Goal: Information Seeking & Learning: Learn about a topic

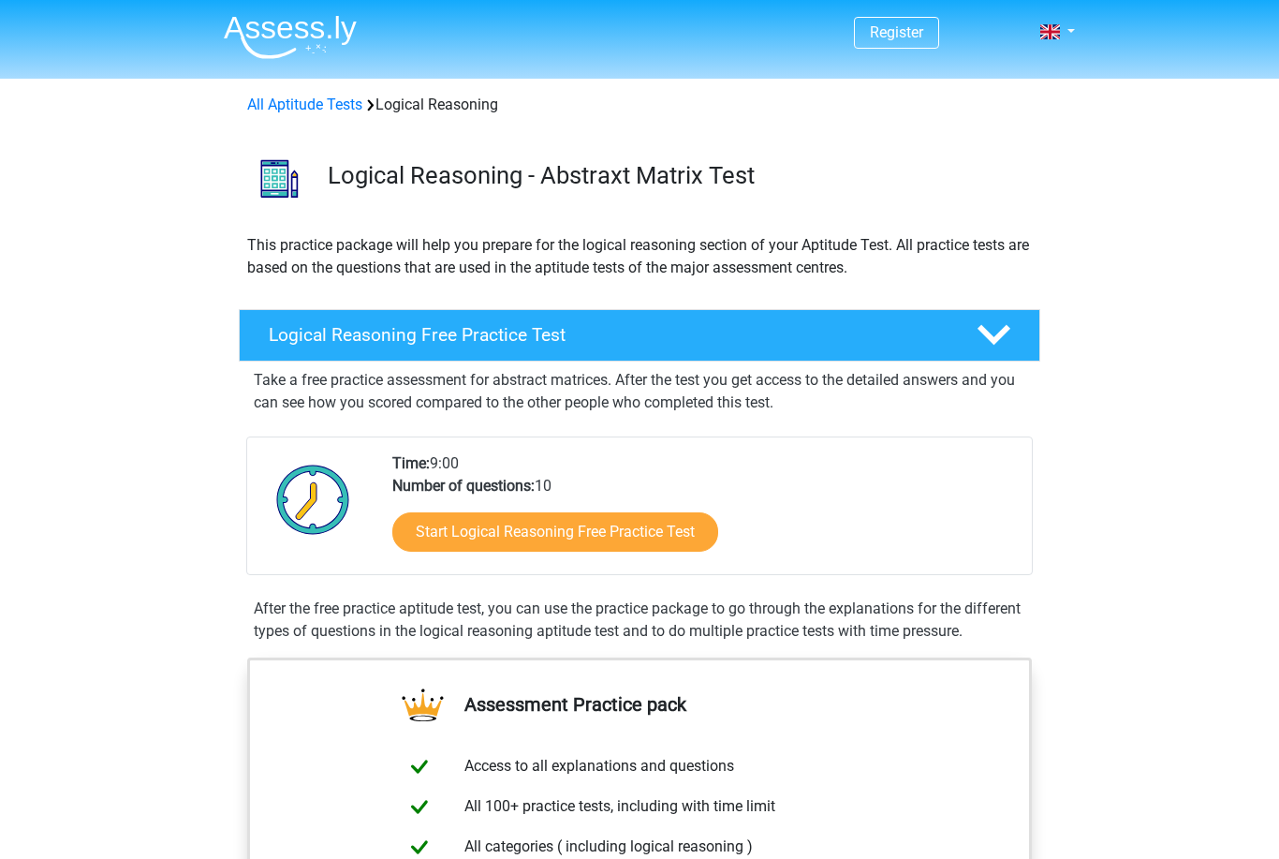
click at [701, 538] on link "Start Logical Reasoning Free Practice Test" at bounding box center [555, 531] width 326 height 39
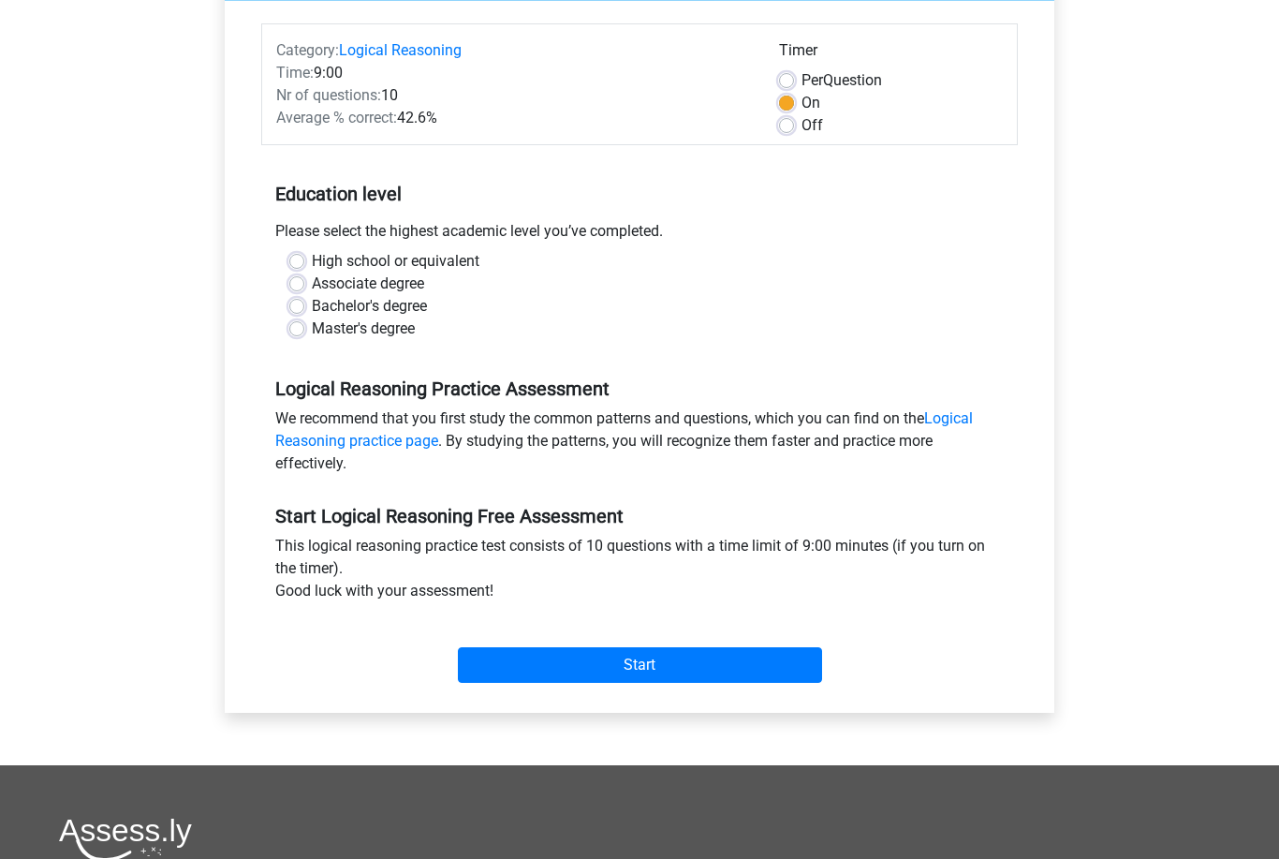
click at [764, 666] on input "Start" at bounding box center [640, 666] width 364 height 36
click at [746, 668] on input "Start" at bounding box center [640, 665] width 364 height 36
click at [289, 295] on div "Bachelor's degree" at bounding box center [639, 306] width 701 height 22
click at [314, 317] on label "Bachelor's degree" at bounding box center [369, 306] width 115 height 22
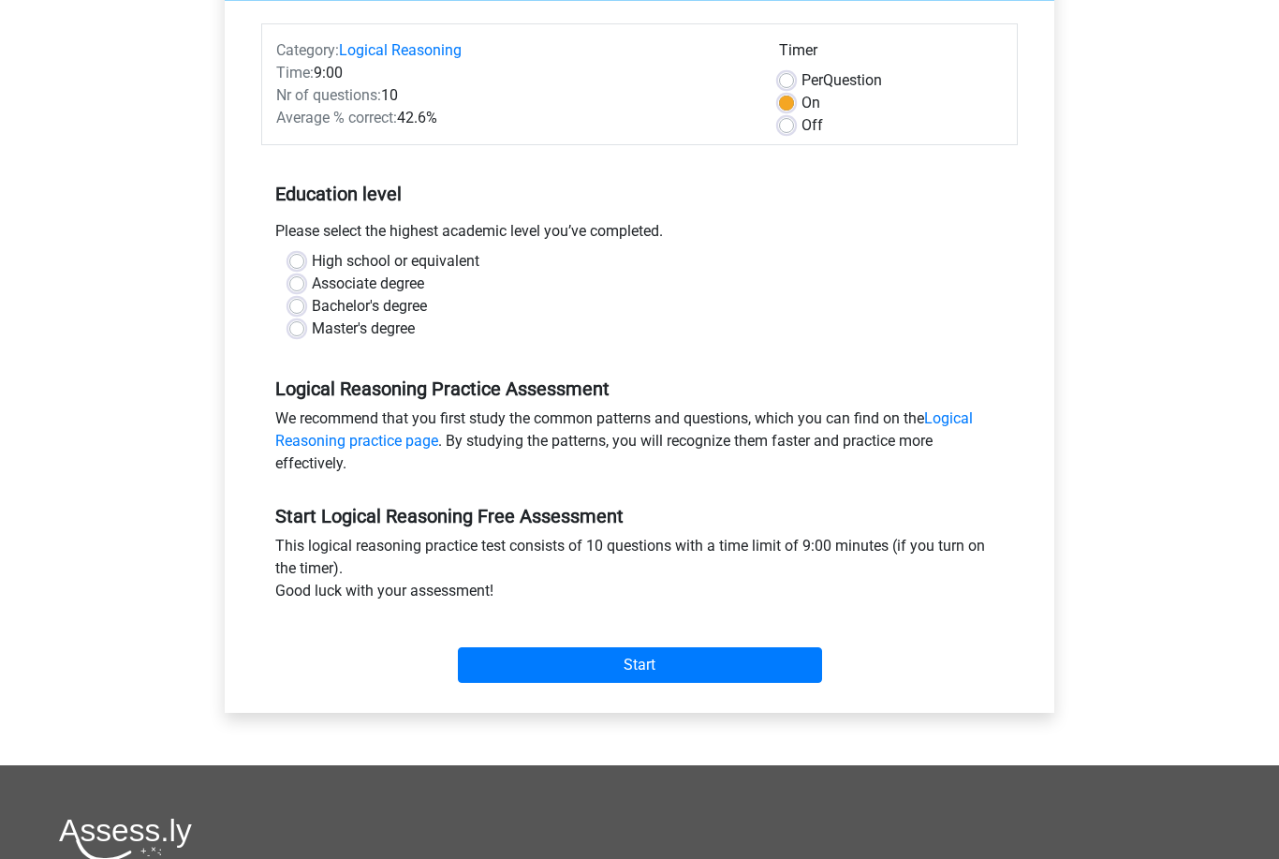
click at [304, 314] on input "Bachelor's degree" at bounding box center [296, 304] width 15 height 19
radio input "true"
click at [748, 672] on input "Start" at bounding box center [640, 665] width 364 height 36
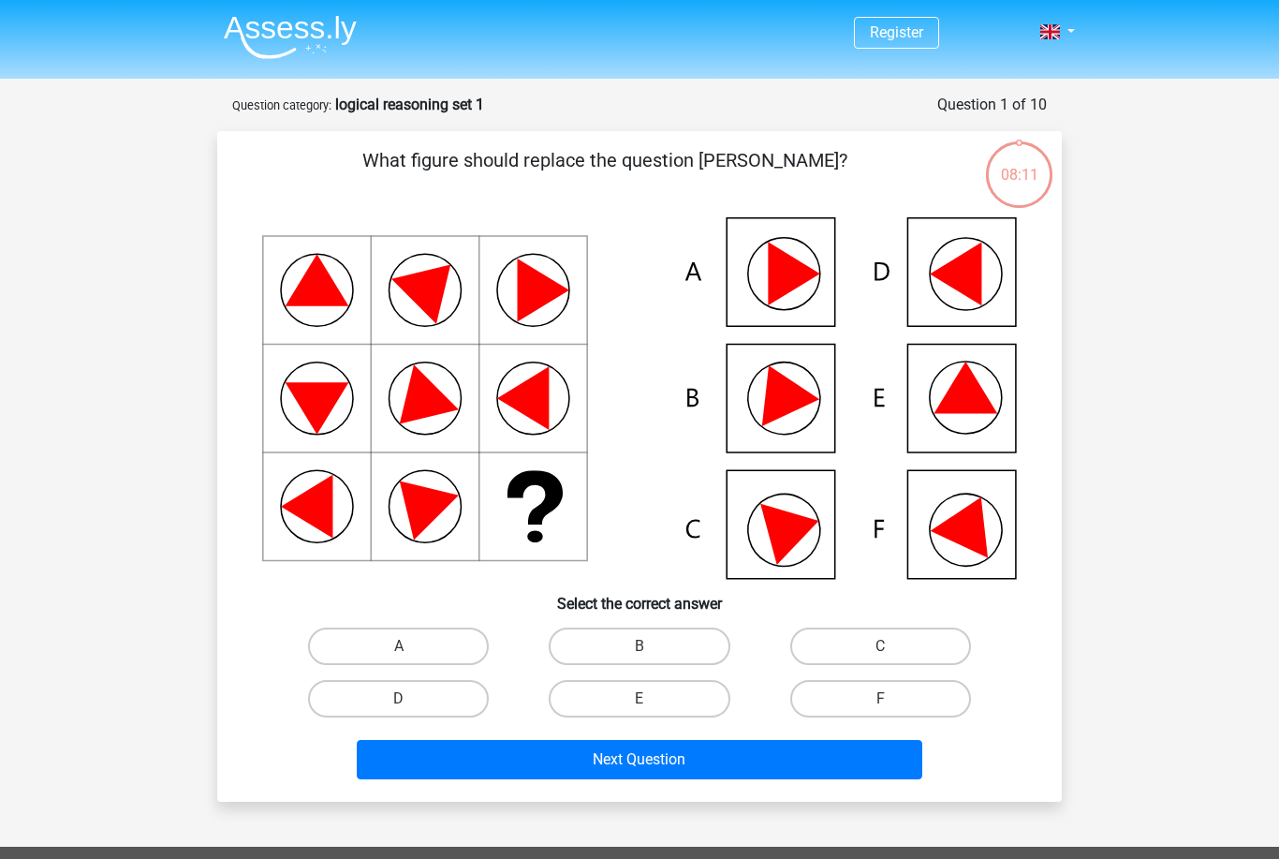
click at [686, 702] on label "E" at bounding box center [639, 698] width 181 height 37
click at [652, 702] on input "E" at bounding box center [646, 705] width 12 height 12
radio input "true"
click at [715, 777] on button "Next Question" at bounding box center [640, 759] width 567 height 39
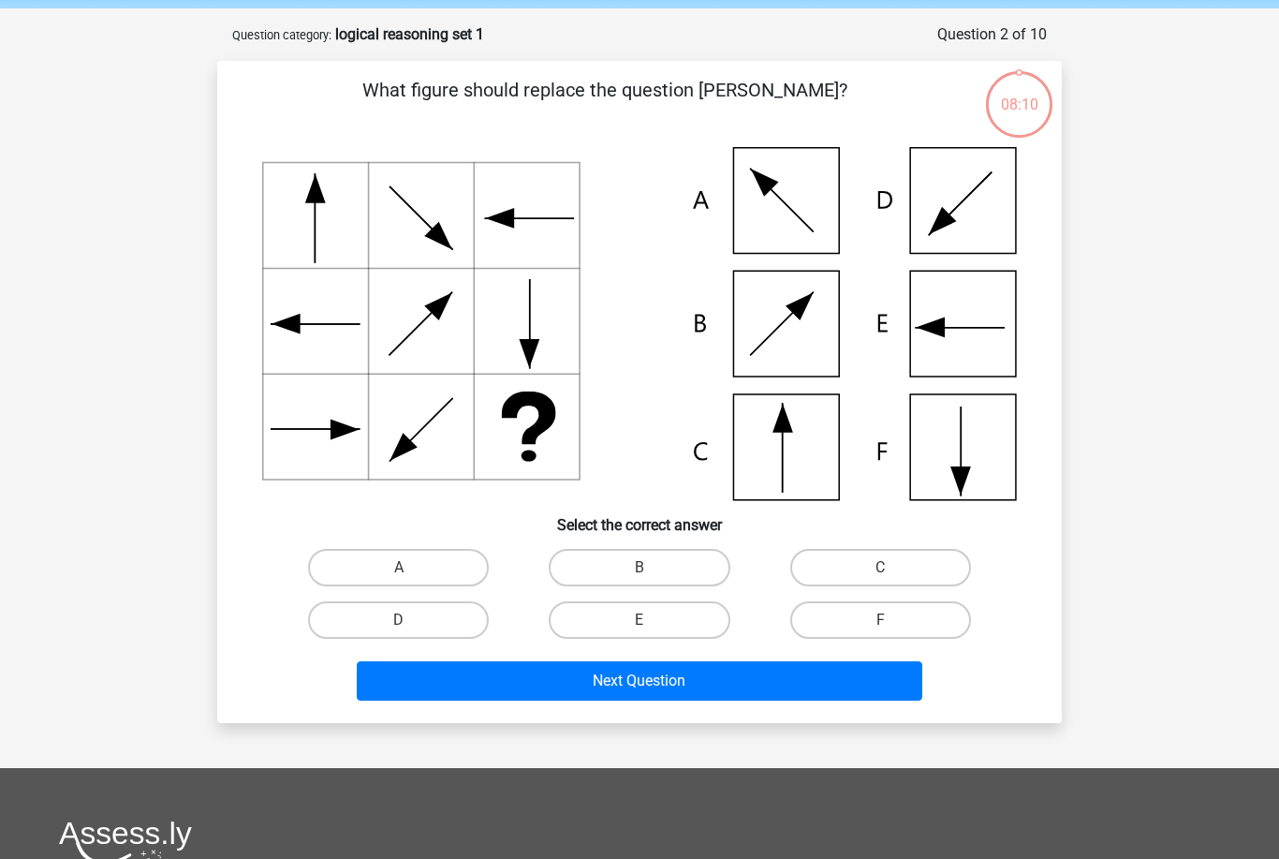
scroll to position [94, 0]
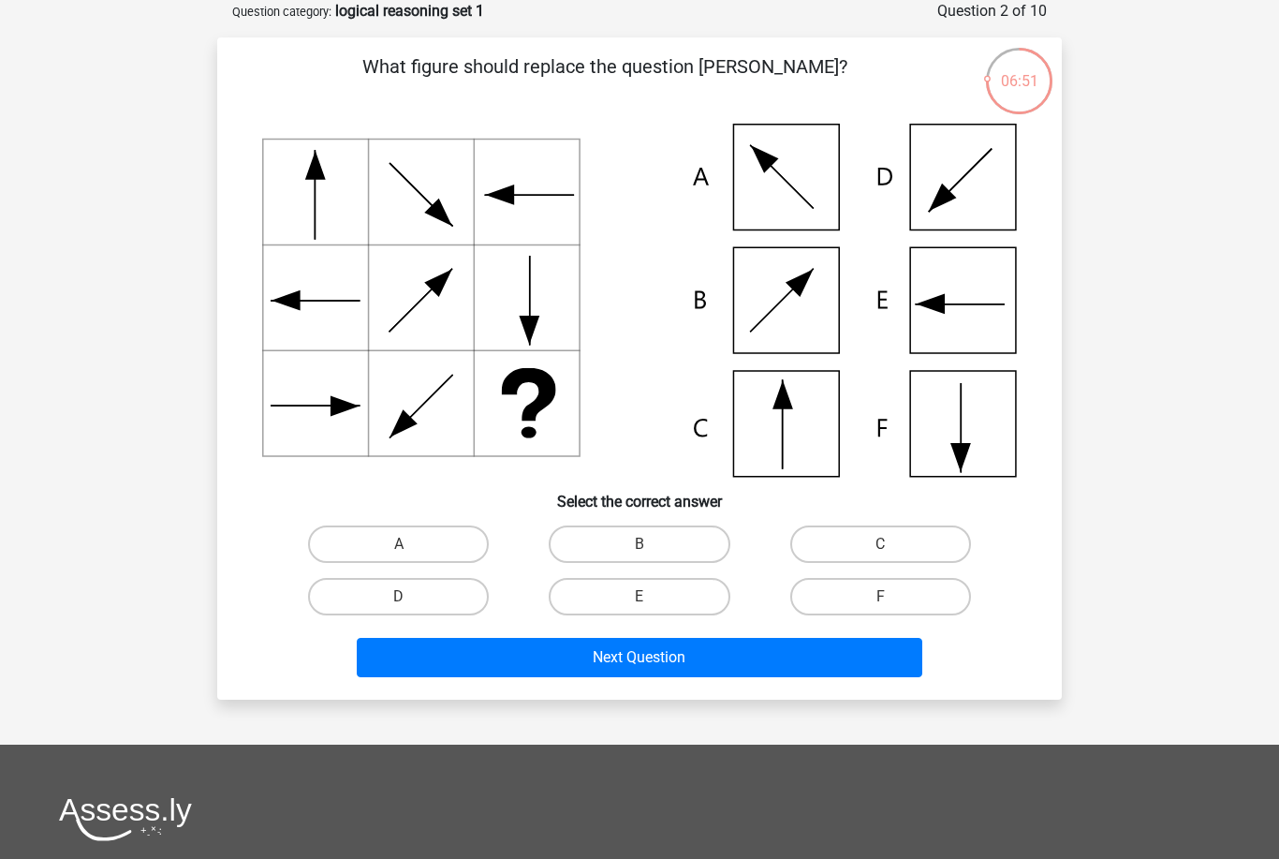
click at [912, 537] on label "C" at bounding box center [880, 543] width 181 height 37
click at [893, 544] on input "C" at bounding box center [886, 550] width 12 height 12
radio input "true"
click at [854, 664] on button "Next Question" at bounding box center [640, 657] width 567 height 39
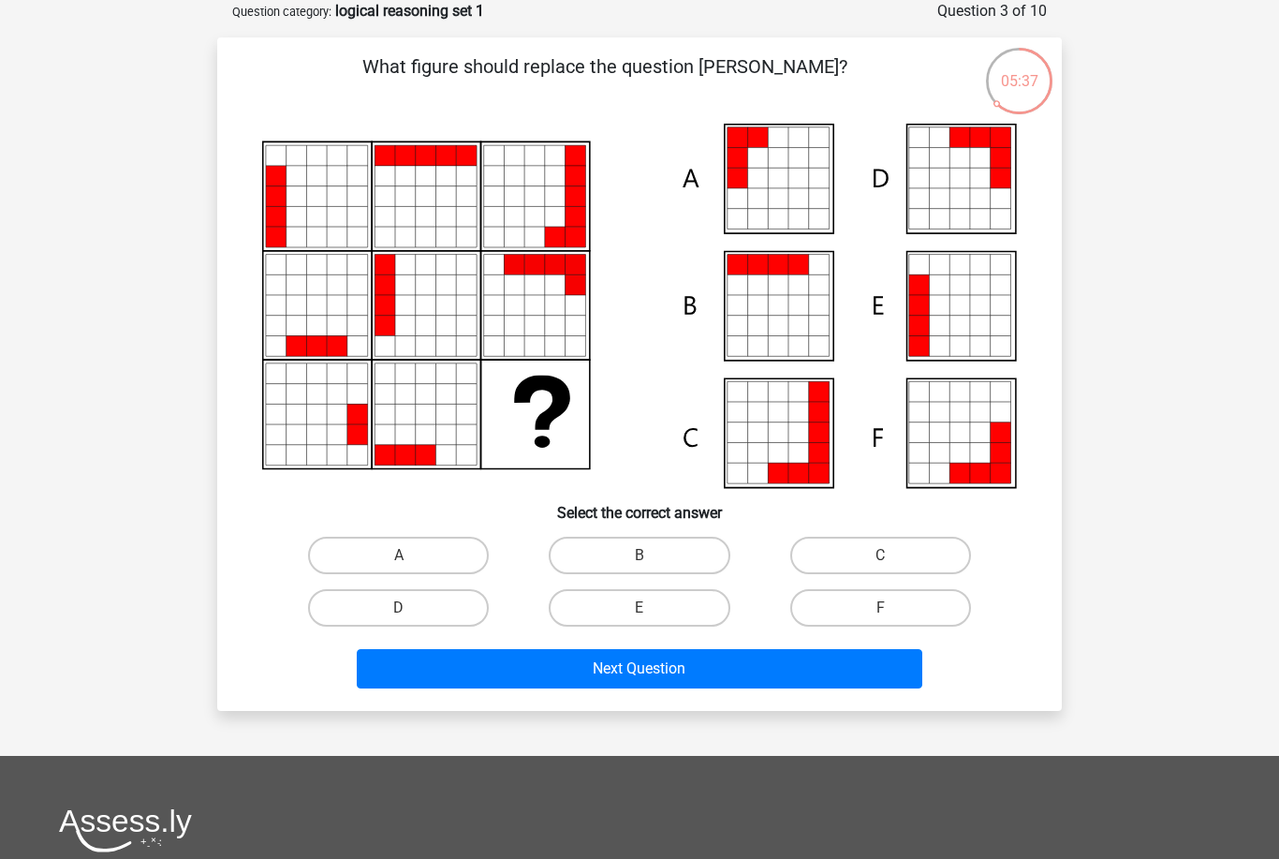
click at [688, 609] on label "E" at bounding box center [639, 607] width 181 height 37
click at [652, 609] on input "E" at bounding box center [646, 614] width 12 height 12
radio input "true"
click at [737, 680] on button "Next Question" at bounding box center [640, 668] width 567 height 39
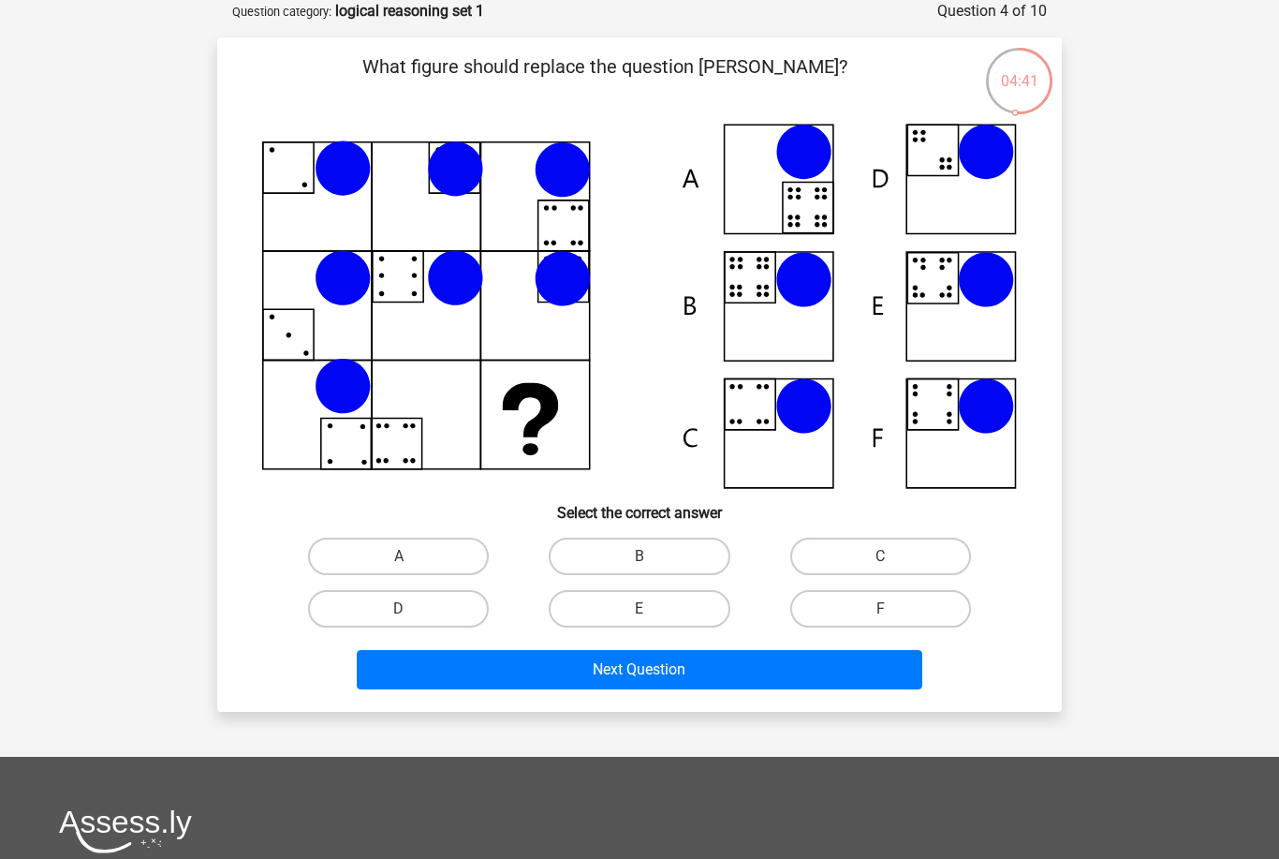
click at [898, 564] on label "C" at bounding box center [880, 556] width 181 height 37
click at [893, 564] on input "C" at bounding box center [886, 562] width 12 height 12
radio input "true"
click at [854, 685] on button "Next Question" at bounding box center [640, 669] width 567 height 39
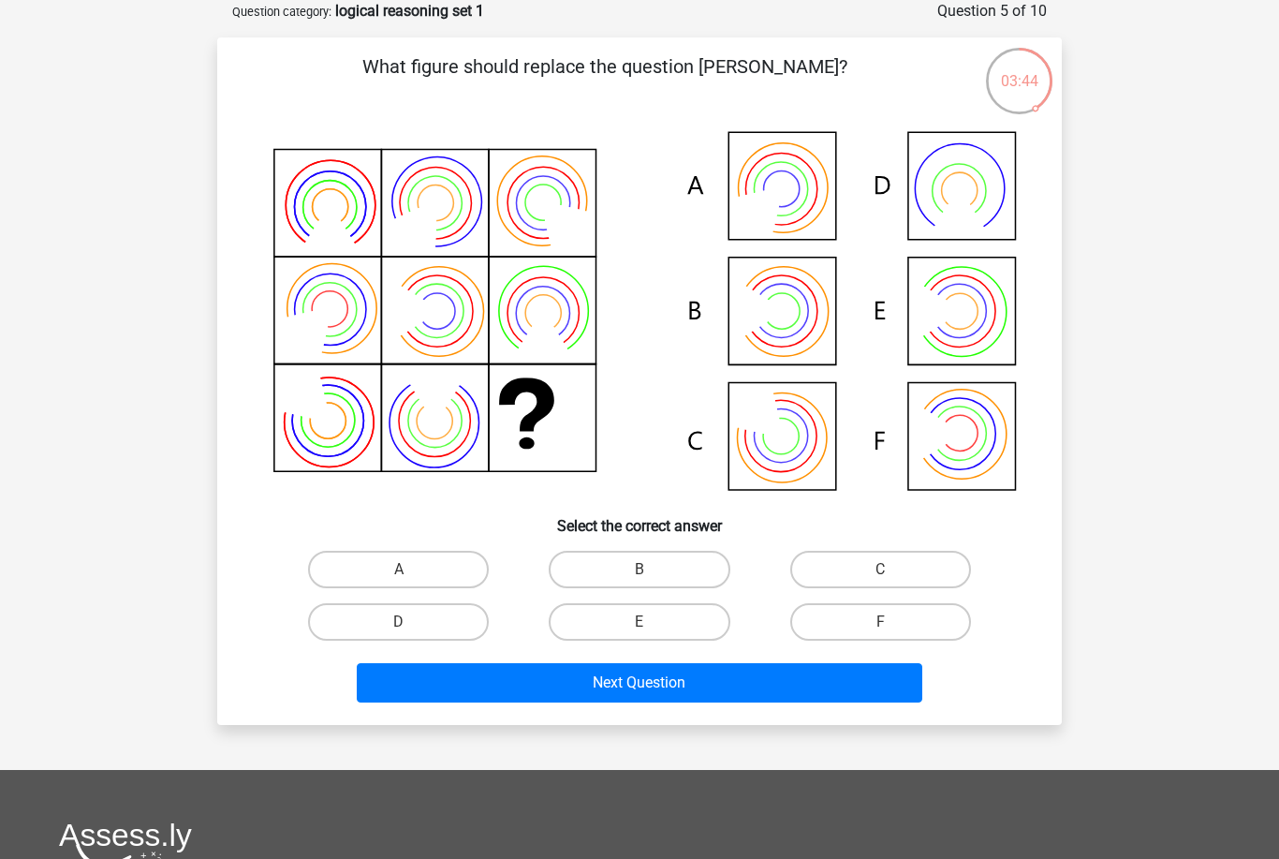
click at [470, 611] on label "D" at bounding box center [398, 621] width 181 height 37
click at [411, 622] on input "D" at bounding box center [405, 628] width 12 height 12
radio input "true"
click at [552, 676] on button "Next Question" at bounding box center [640, 682] width 567 height 39
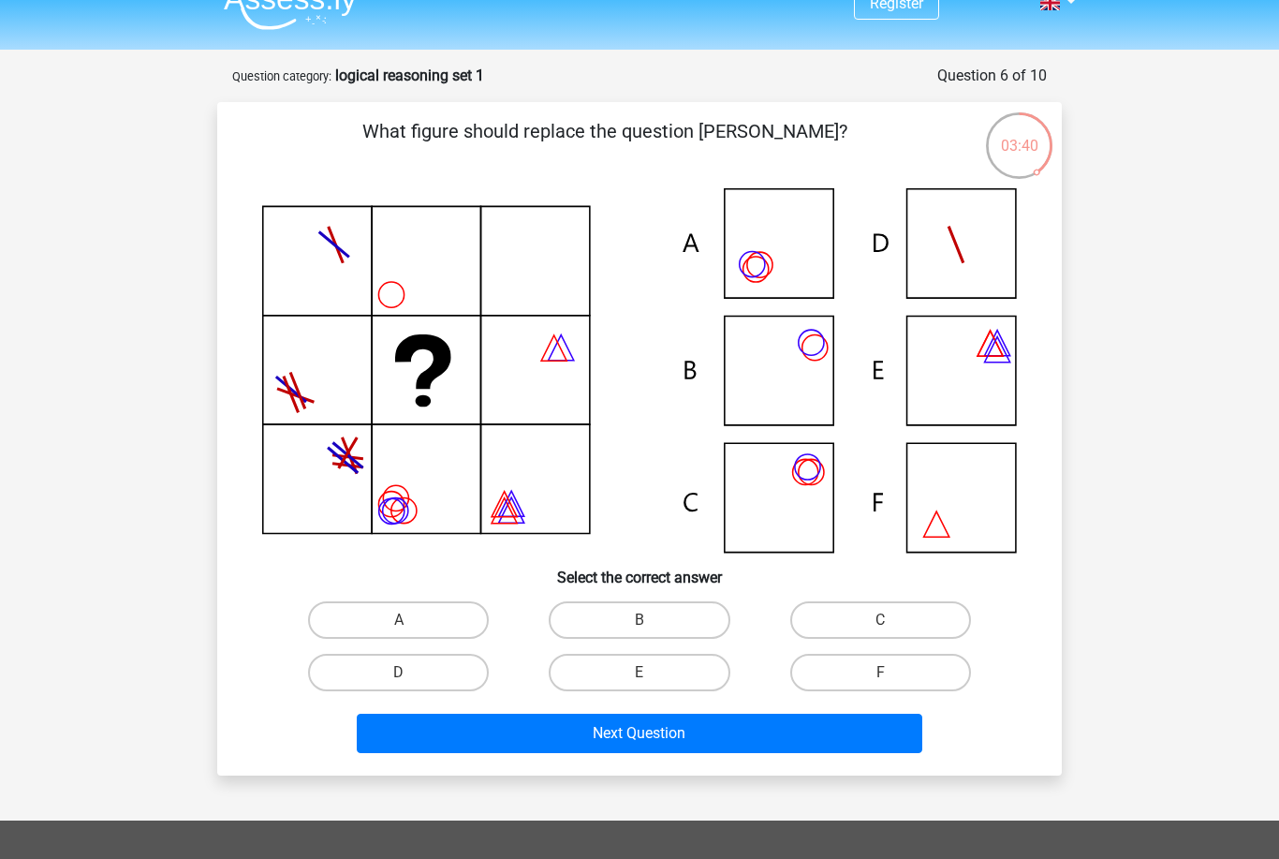
scroll to position [40, 0]
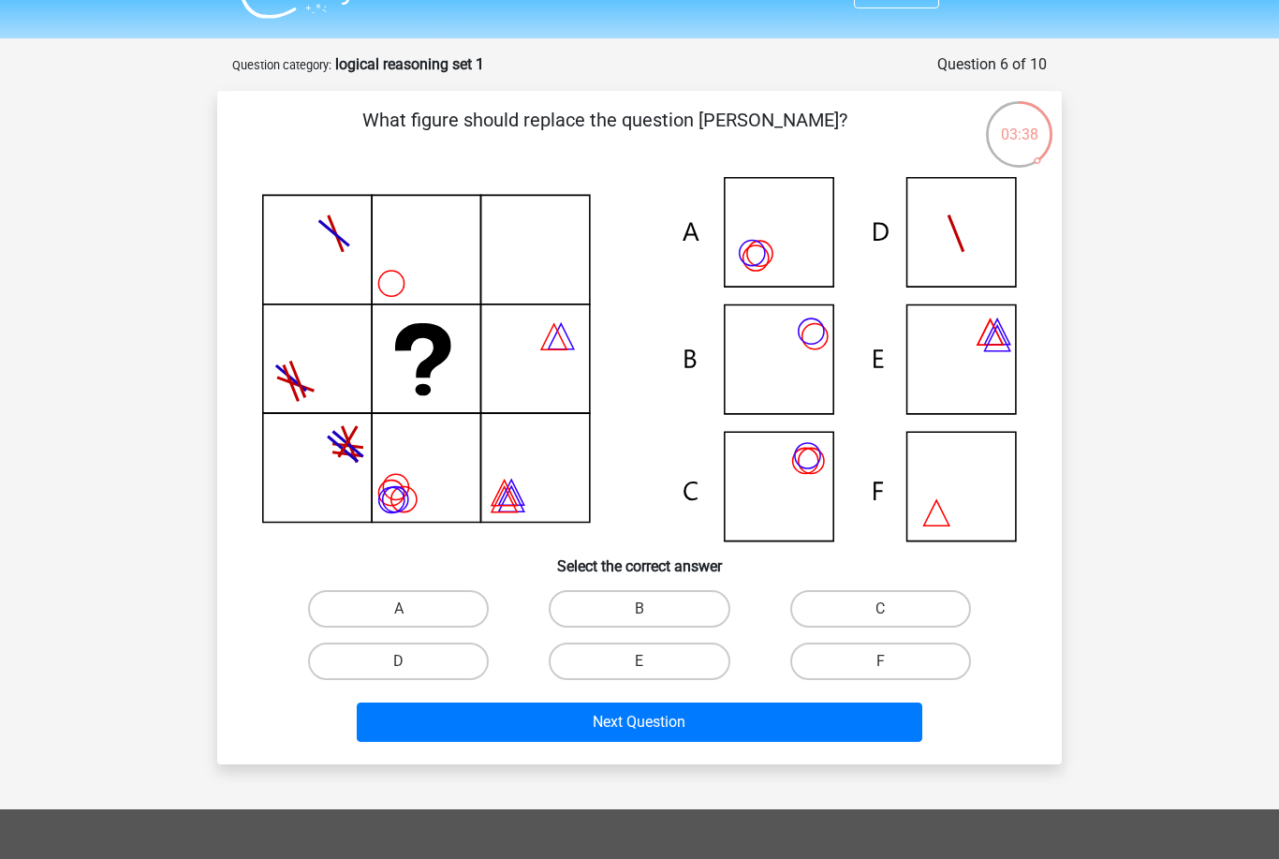
click at [921, 658] on label "F" at bounding box center [880, 660] width 181 height 37
click at [893, 661] on input "F" at bounding box center [886, 667] width 12 height 12
radio input "true"
click at [879, 724] on button "Next Question" at bounding box center [640, 721] width 567 height 39
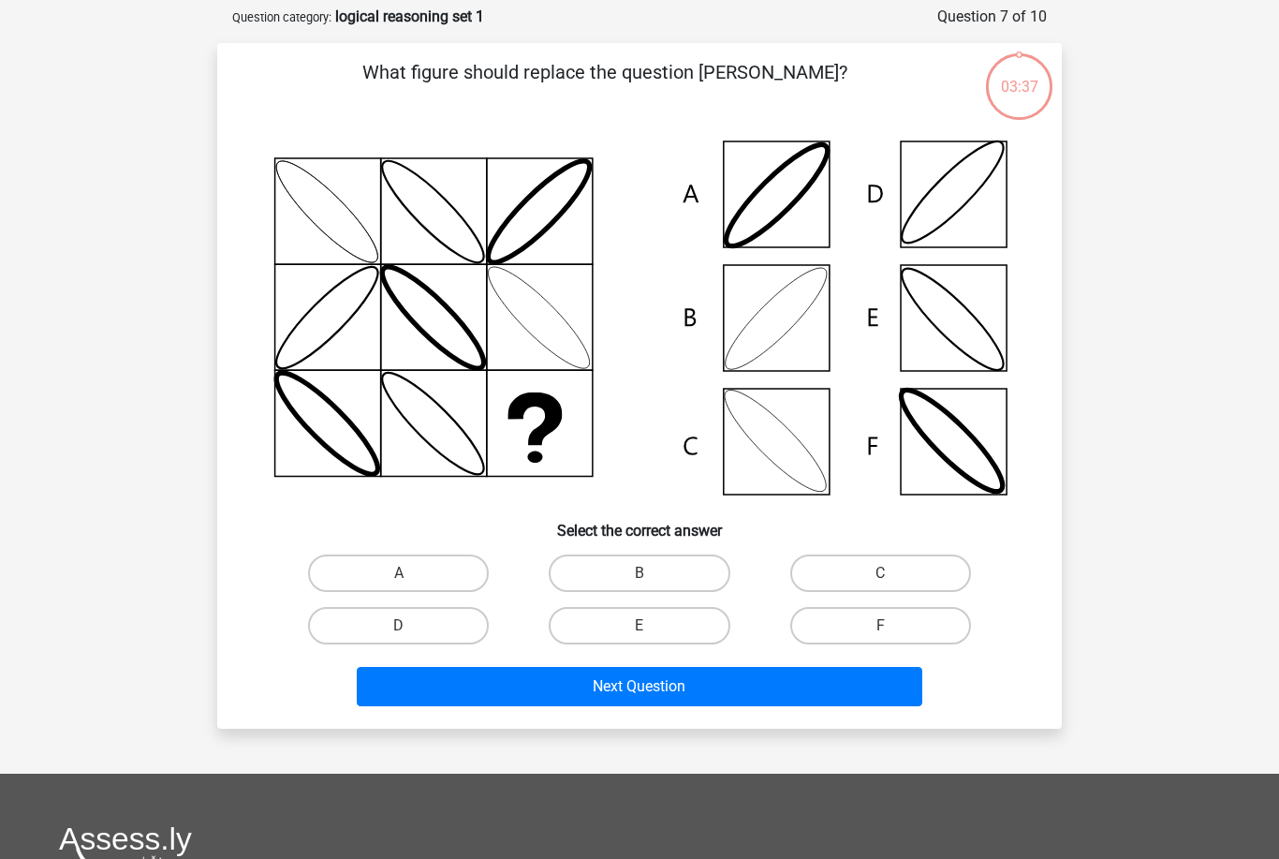
scroll to position [94, 0]
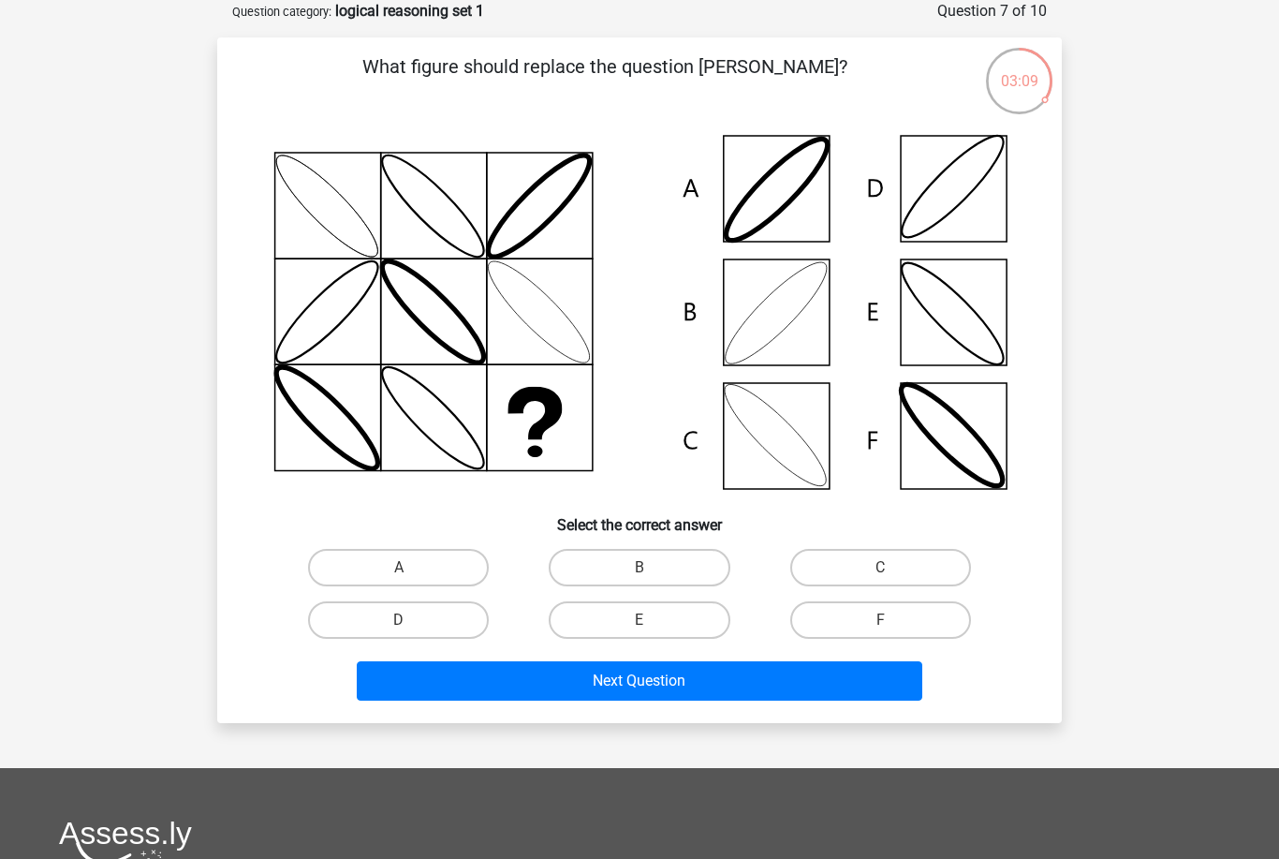
click at [667, 574] on label "B" at bounding box center [639, 567] width 181 height 37
click at [652, 574] on input "B" at bounding box center [646, 574] width 12 height 12
radio input "true"
click at [677, 682] on button "Next Question" at bounding box center [640, 680] width 567 height 39
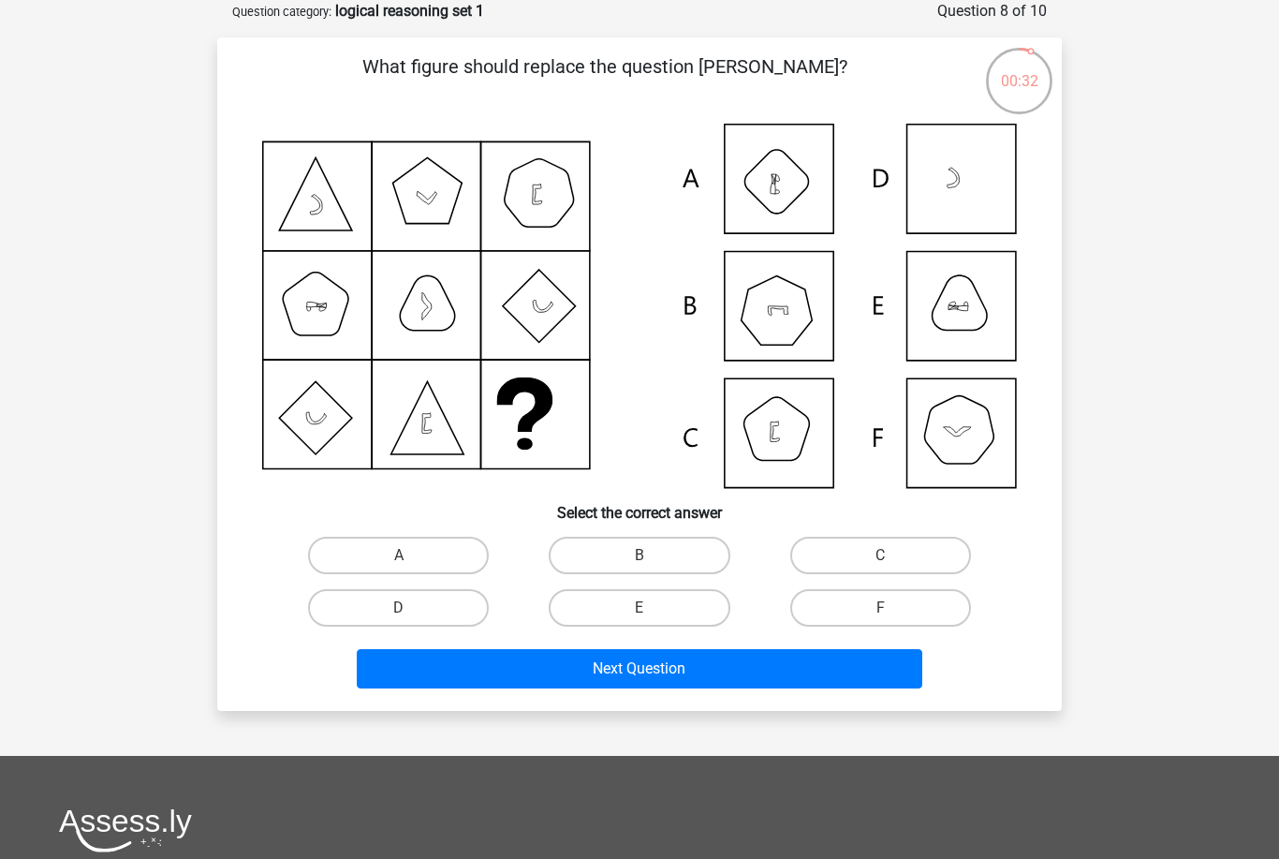
click at [703, 546] on label "B" at bounding box center [639, 555] width 181 height 37
click at [652, 555] on input "B" at bounding box center [646, 561] width 12 height 12
radio input "true"
click at [699, 701] on div "What figure should replace the question mark?" at bounding box center [639, 373] width 845 height 673
click at [726, 673] on button "Next Question" at bounding box center [640, 668] width 567 height 39
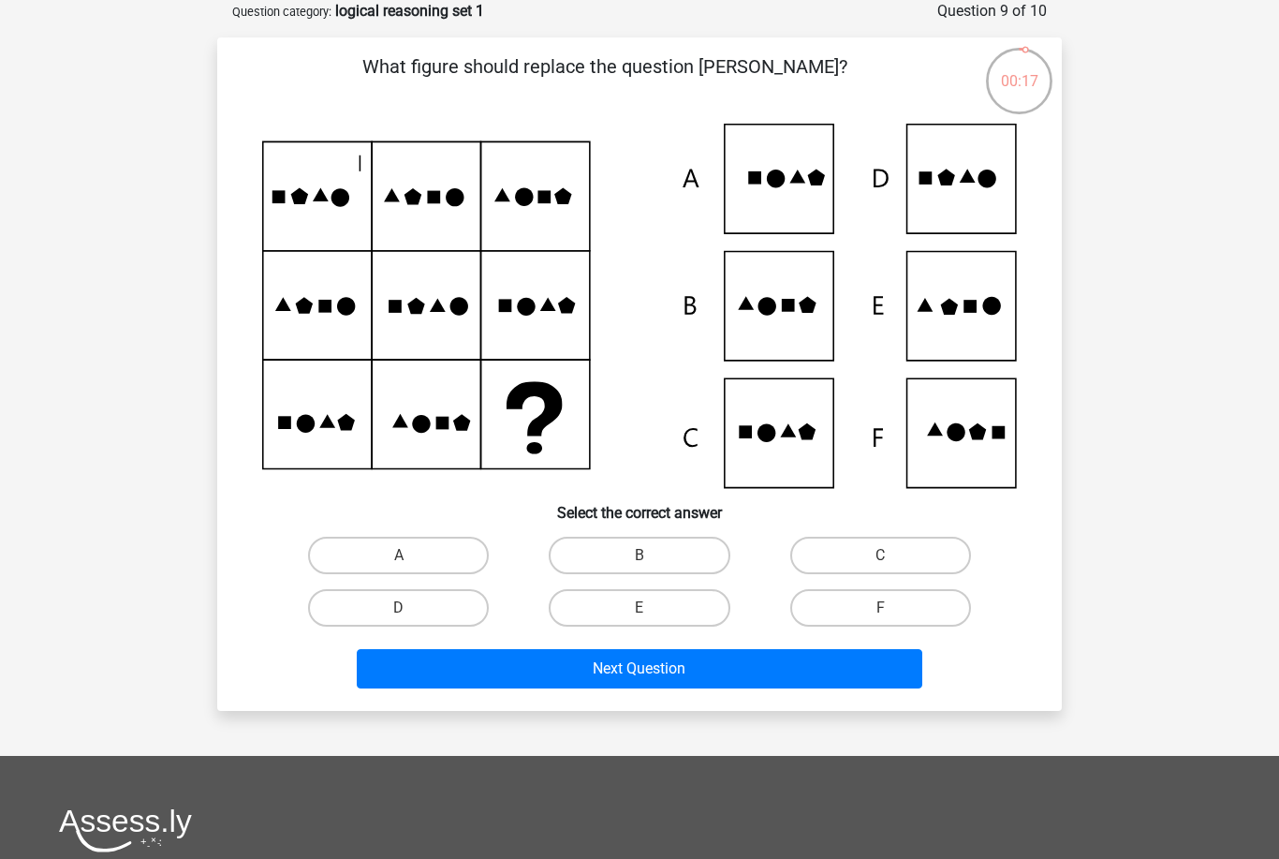
click at [941, 603] on label "F" at bounding box center [880, 607] width 181 height 37
click at [893, 608] on input "F" at bounding box center [886, 614] width 12 height 12
radio input "true"
click at [879, 656] on button "Next Question" at bounding box center [640, 668] width 567 height 39
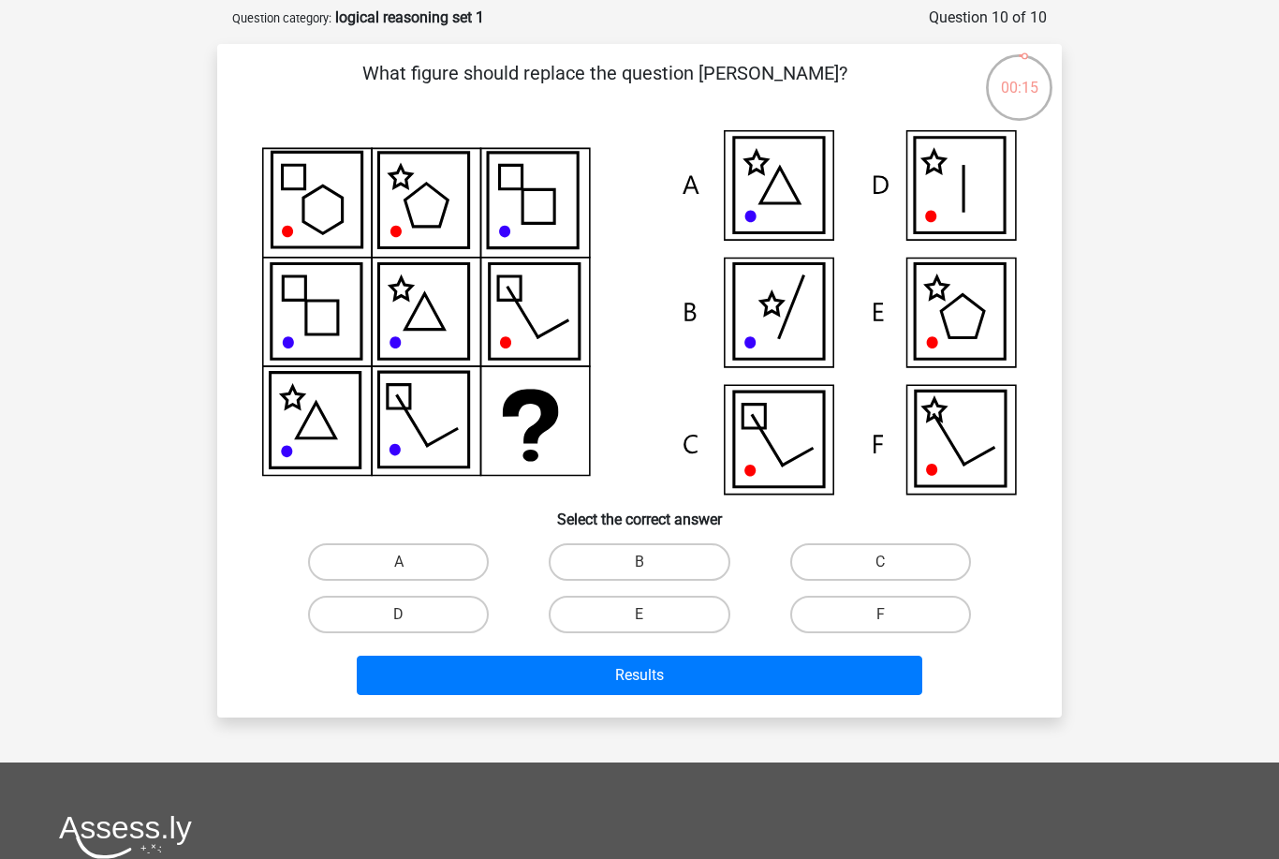
scroll to position [81, 0]
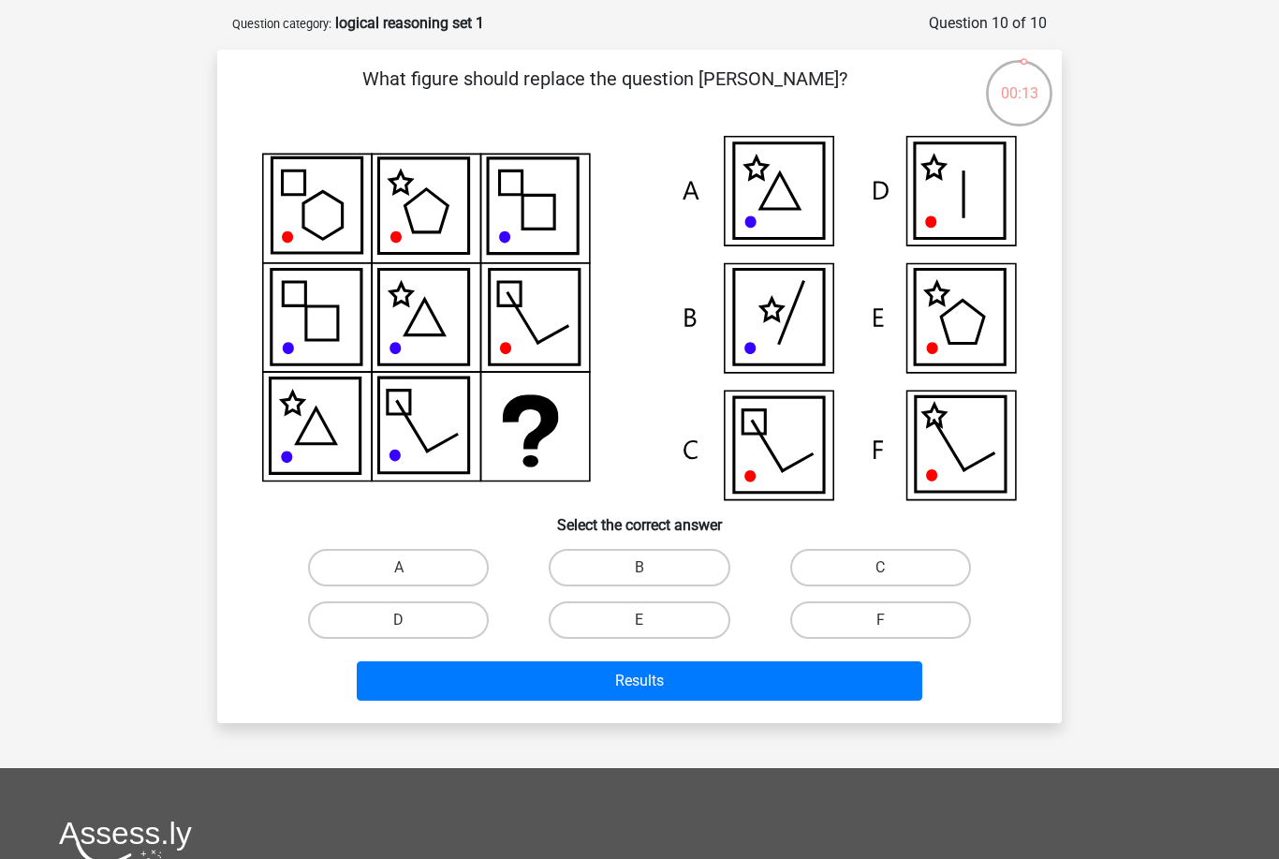
click at [941, 572] on label "C" at bounding box center [880, 567] width 181 height 37
click at [893, 572] on input "C" at bounding box center [886, 574] width 12 height 12
radio input "true"
click at [868, 662] on button "Results" at bounding box center [640, 680] width 567 height 39
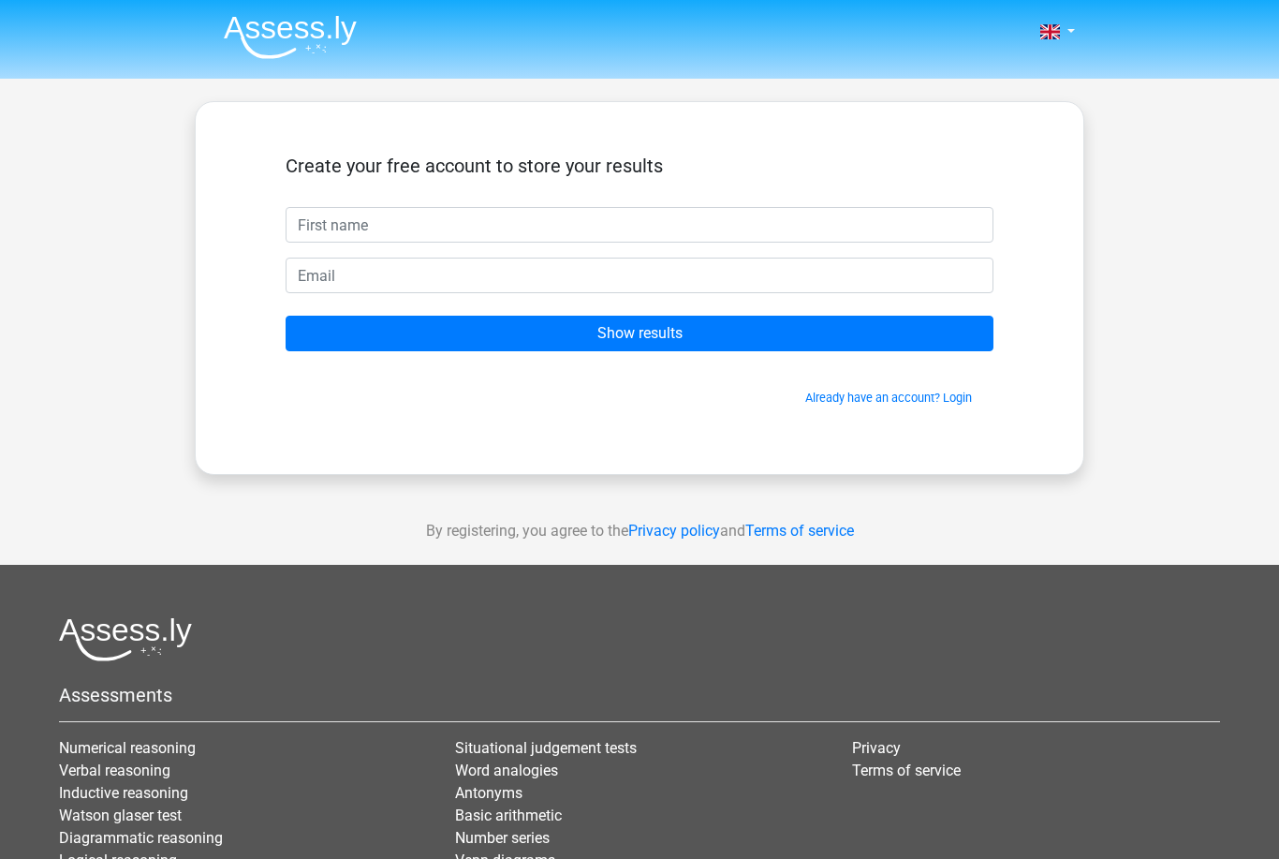
click at [893, 236] on input "text" at bounding box center [640, 225] width 708 height 36
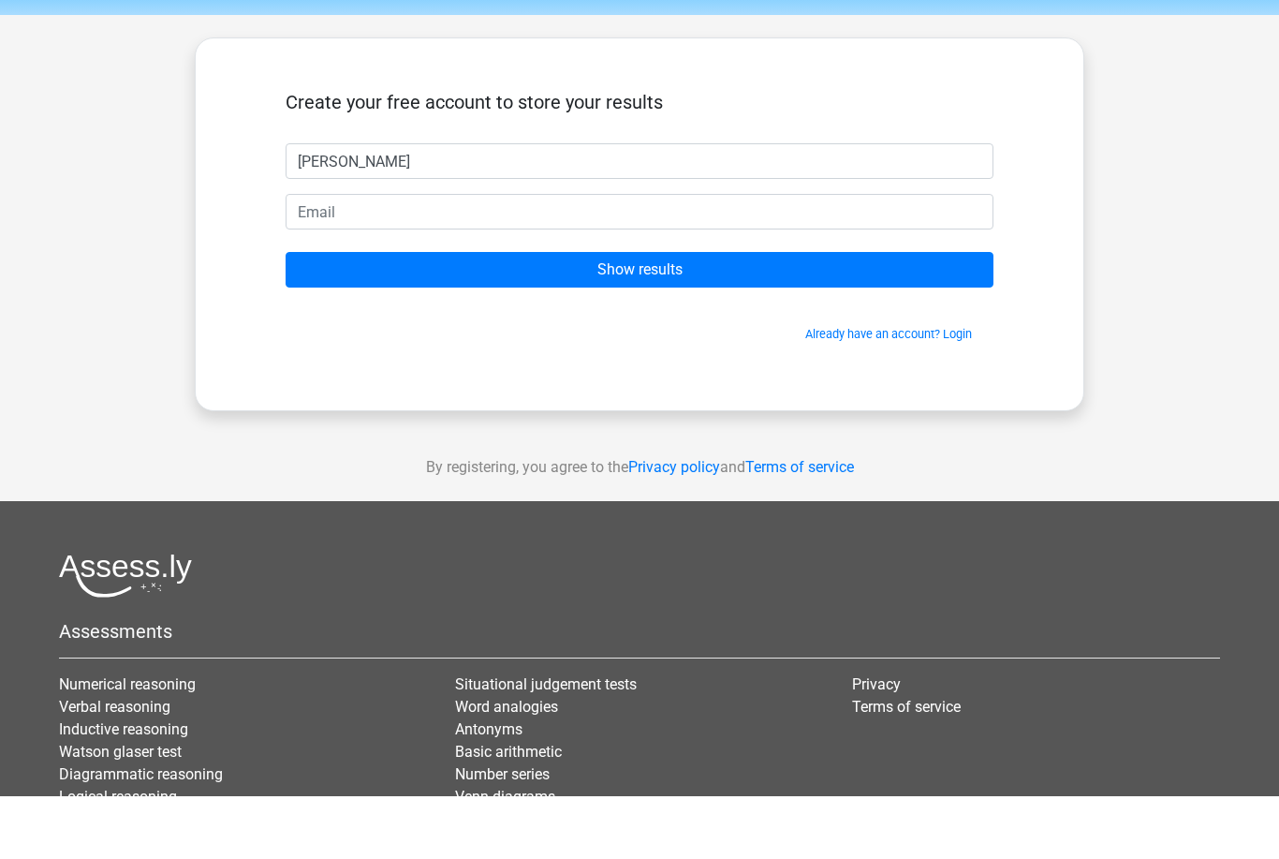
type input "[PERSON_NAME]"
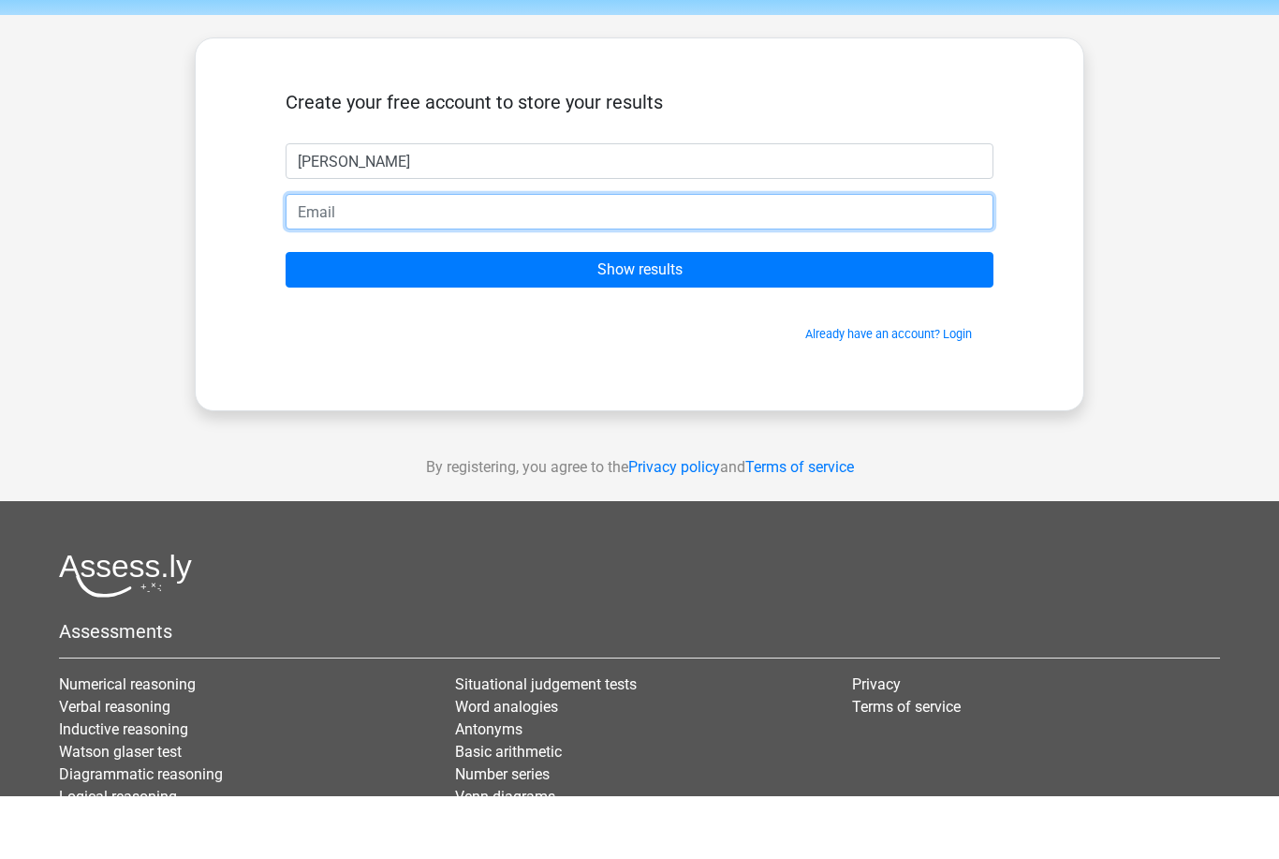
click at [787, 258] on input "email" at bounding box center [640, 276] width 708 height 36
type input "[EMAIL_ADDRESS][DOMAIN_NAME]"
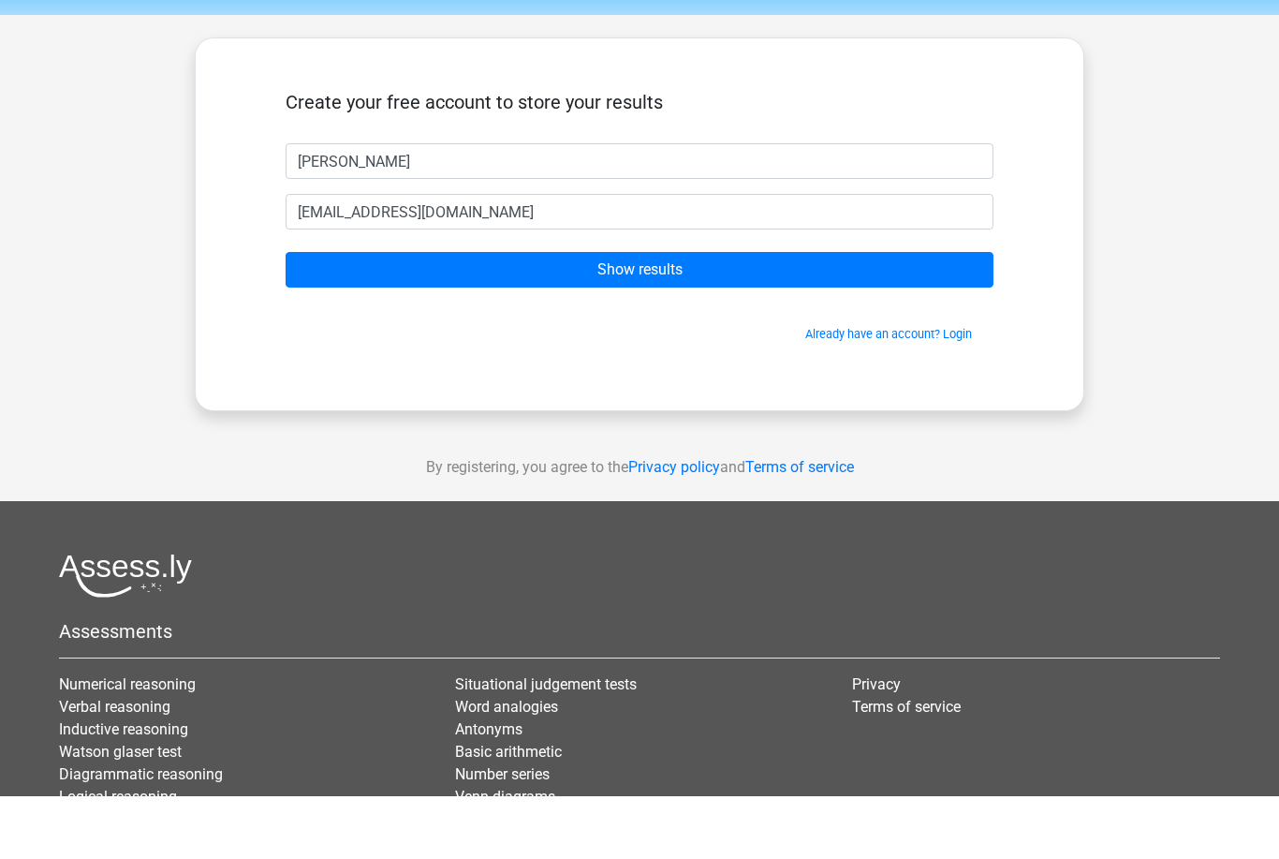
click at [841, 316] on input "Show results" at bounding box center [640, 334] width 708 height 36
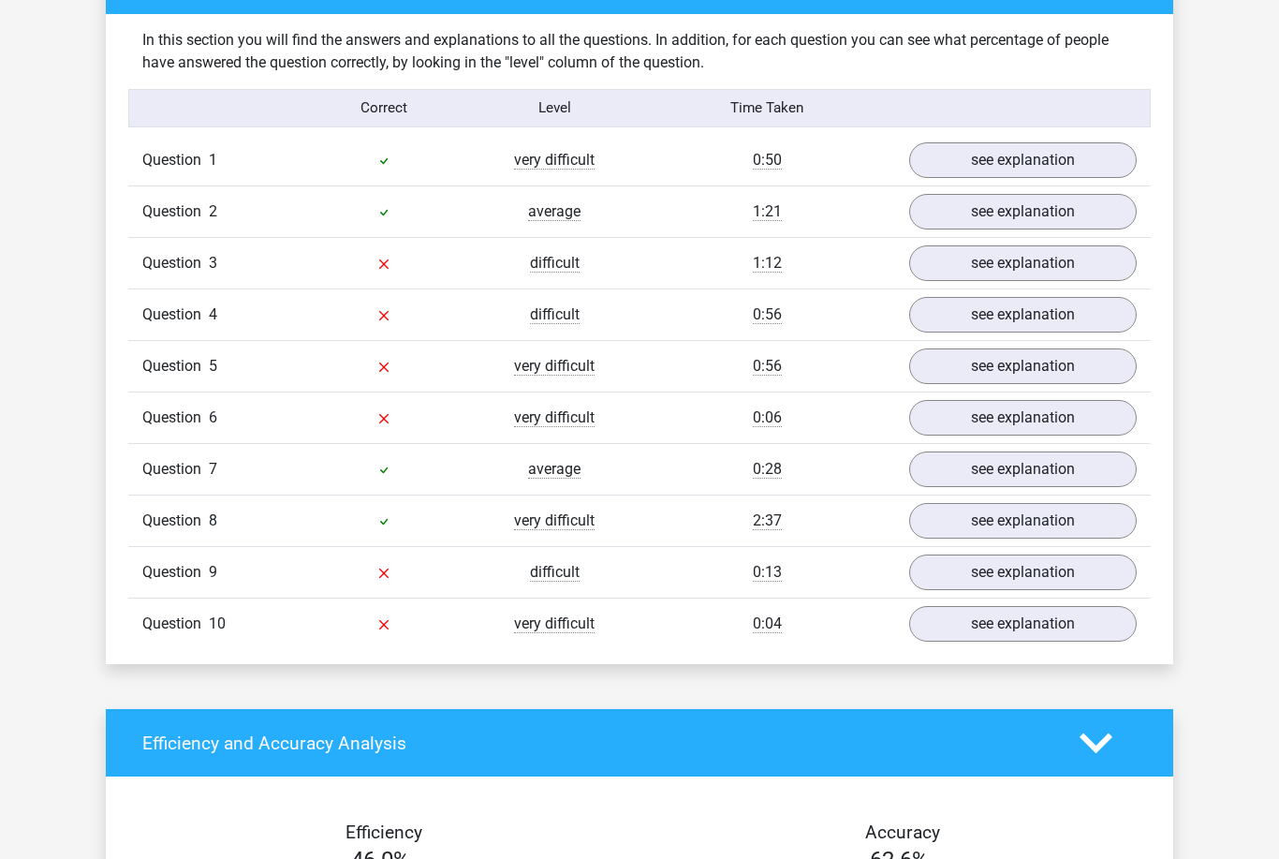
scroll to position [1440, 0]
click at [1103, 518] on link "see explanation" at bounding box center [1023, 522] width 228 height 36
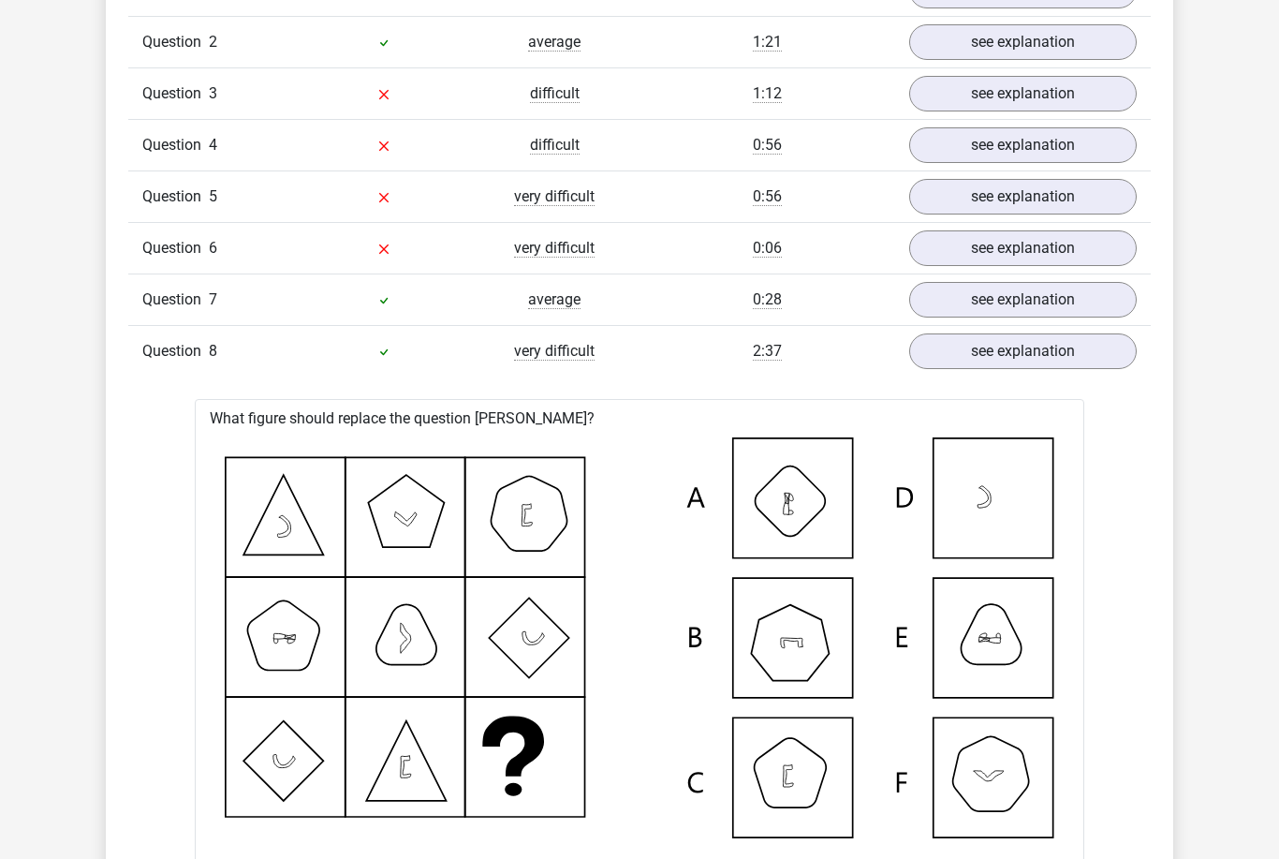
scroll to position [1534, 0]
